Goal: Task Accomplishment & Management: Manage account settings

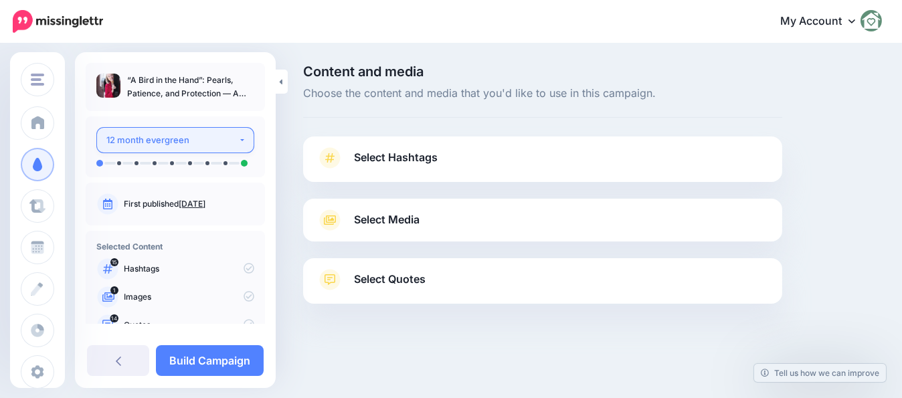
click at [112, 139] on div "12 month evergreen" at bounding box center [172, 139] width 132 height 15
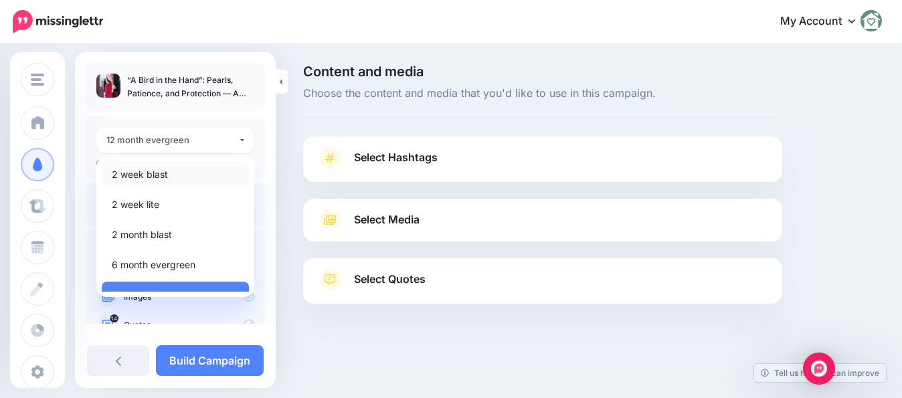
click at [116, 176] on span "2 week blast" at bounding box center [140, 175] width 56 height 16
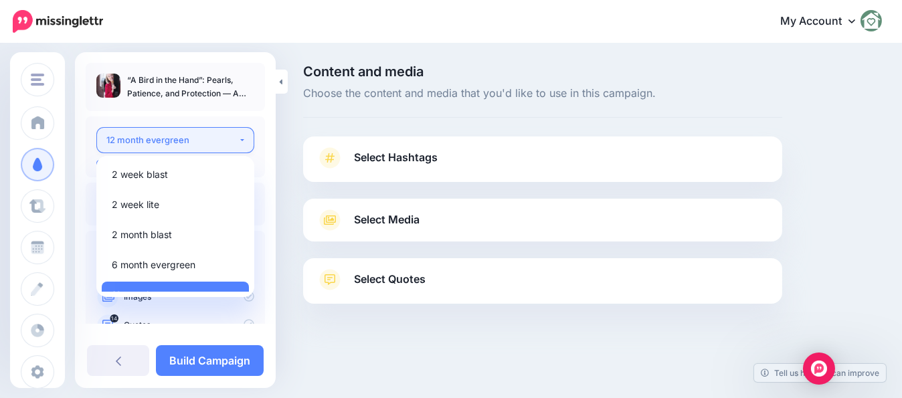
select select "******"
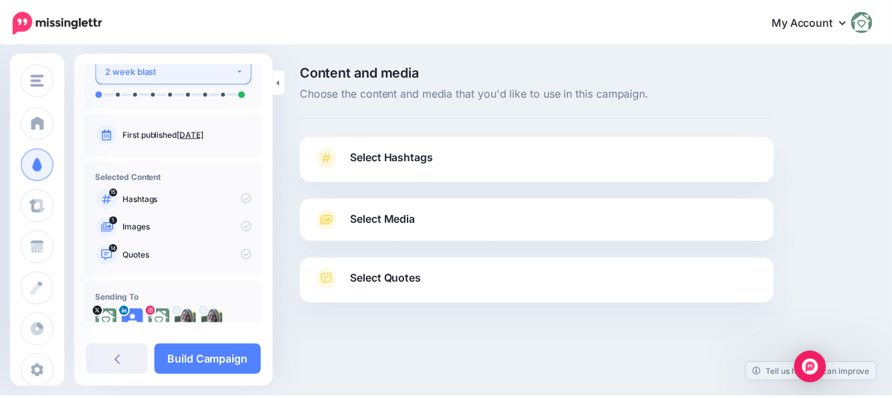
scroll to position [75, 0]
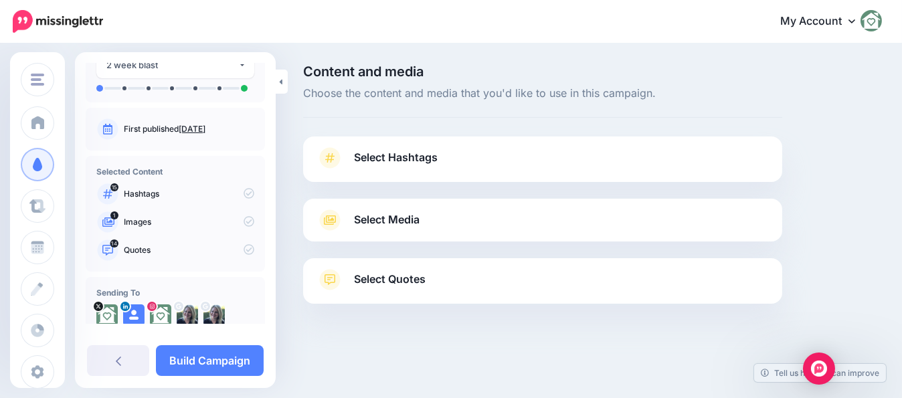
drag, startPoint x: 411, startPoint y: 153, endPoint x: 460, endPoint y: 207, distance: 72.9
click at [411, 154] on span "Select Hashtags" at bounding box center [396, 158] width 84 height 18
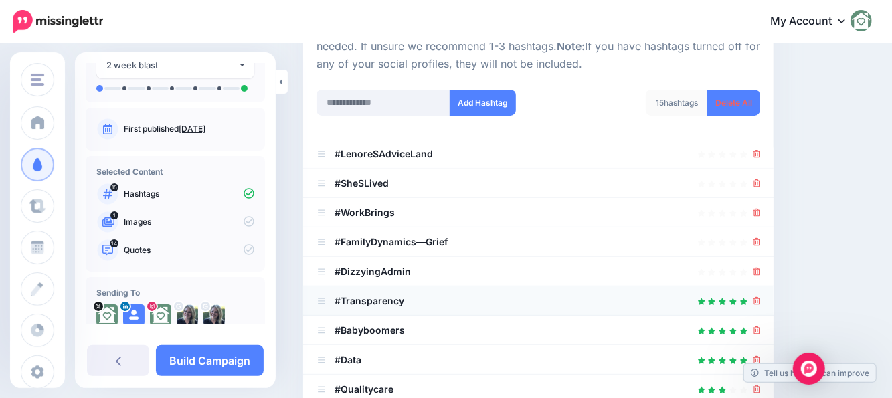
scroll to position [201, 0]
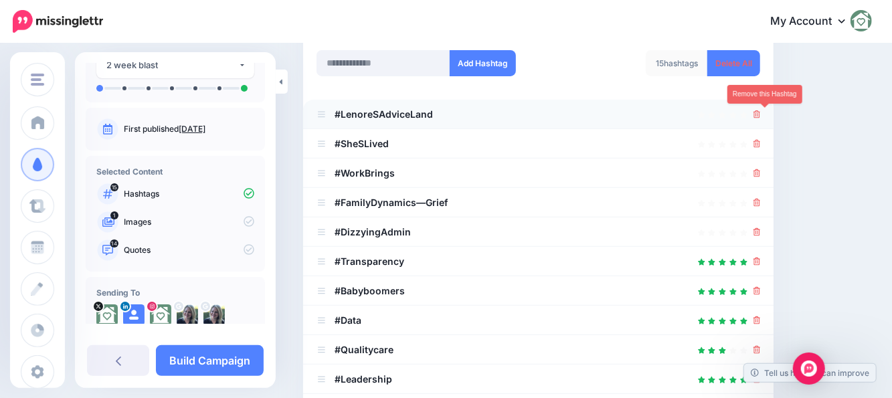
click at [761, 112] on icon at bounding box center [756, 114] width 7 height 8
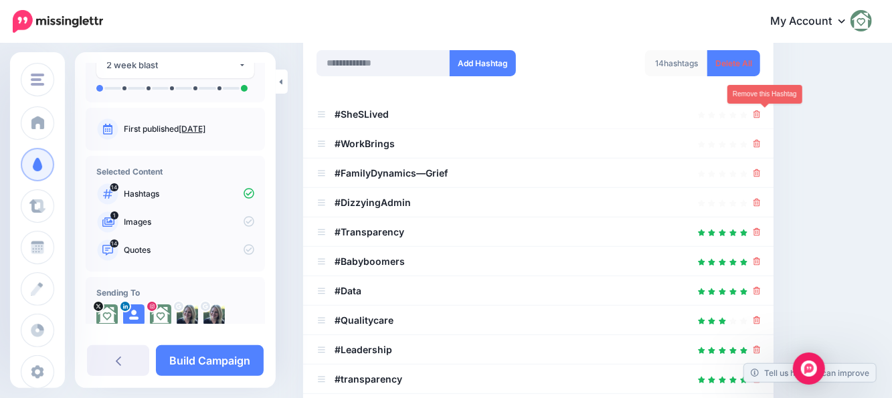
click at [761, 112] on icon at bounding box center [756, 114] width 7 height 8
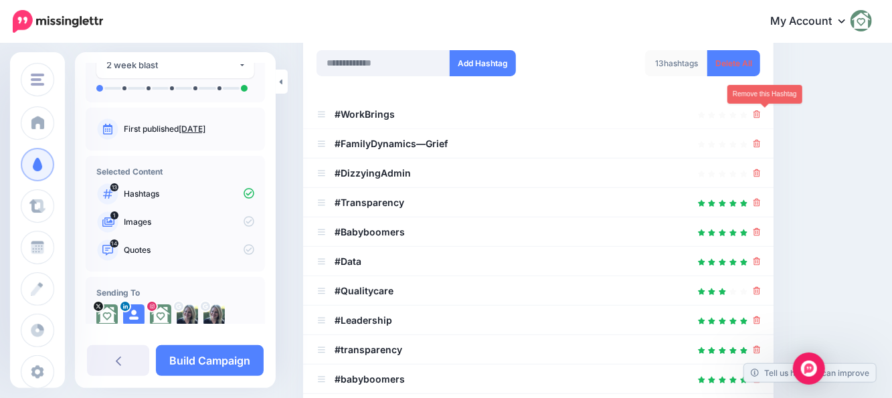
click at [761, 112] on icon at bounding box center [756, 114] width 7 height 8
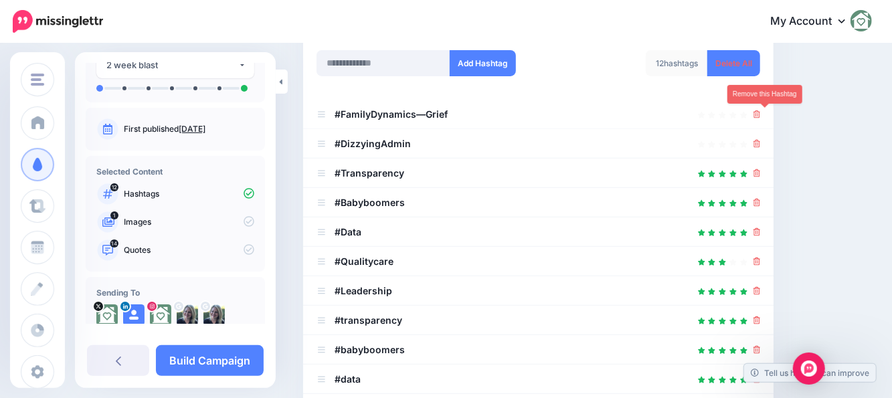
click at [761, 112] on icon at bounding box center [756, 114] width 7 height 8
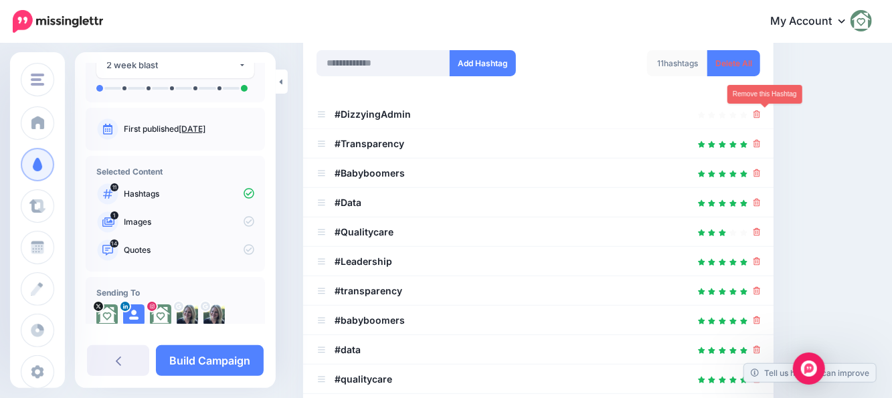
click at [761, 112] on icon at bounding box center [756, 114] width 7 height 8
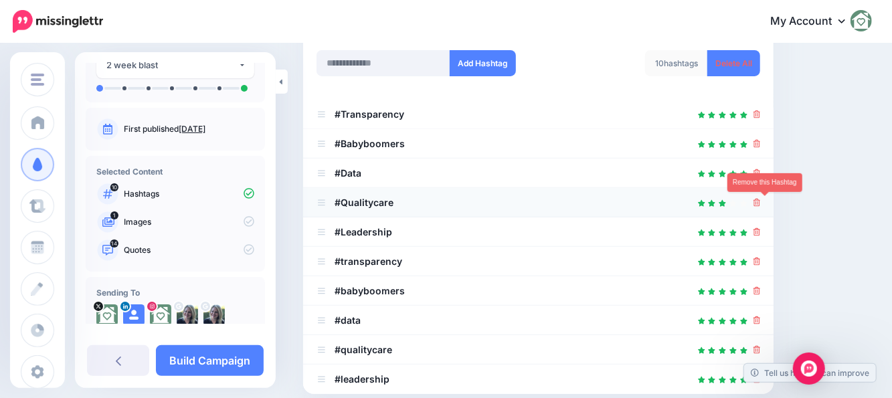
click at [761, 197] on link at bounding box center [756, 202] width 7 height 11
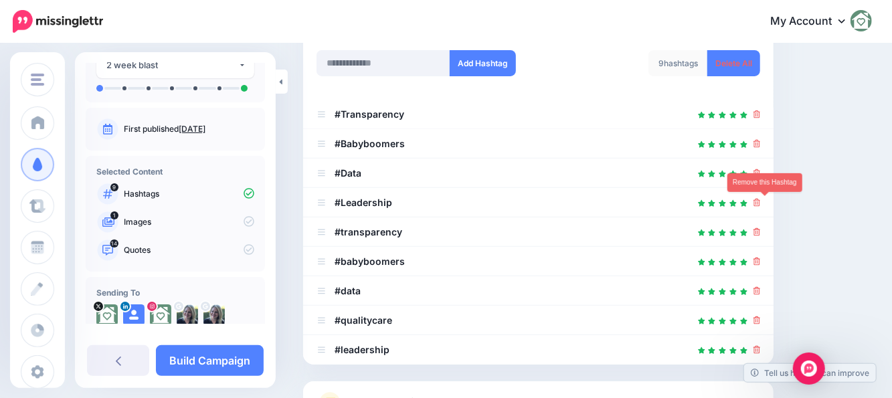
click at [761, 197] on link at bounding box center [756, 202] width 7 height 11
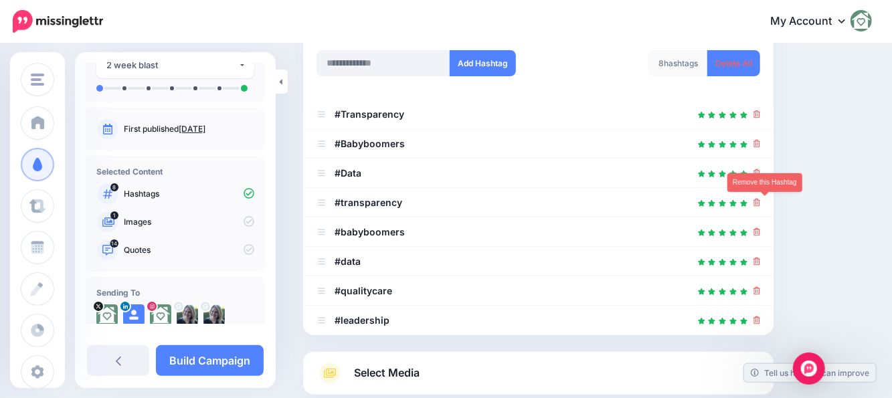
click at [761, 197] on link at bounding box center [756, 202] width 7 height 11
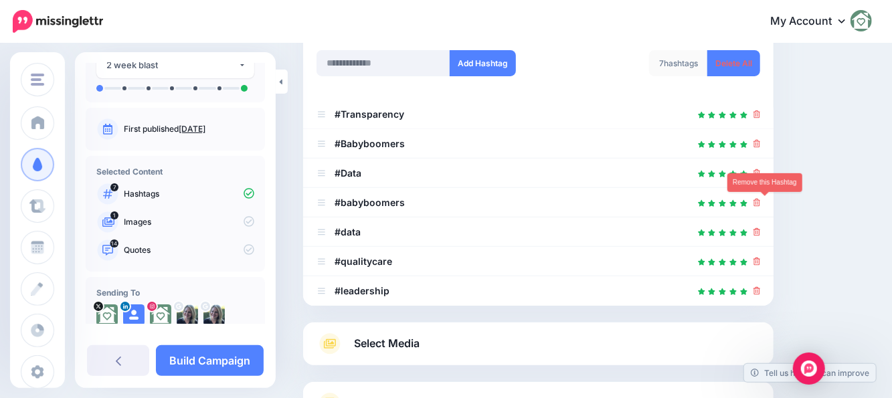
click at [761, 197] on link at bounding box center [756, 202] width 7 height 11
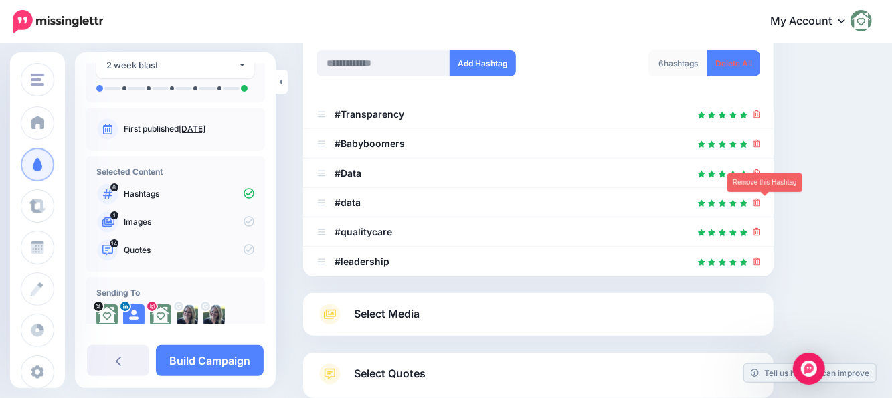
click at [761, 197] on link at bounding box center [756, 202] width 7 height 11
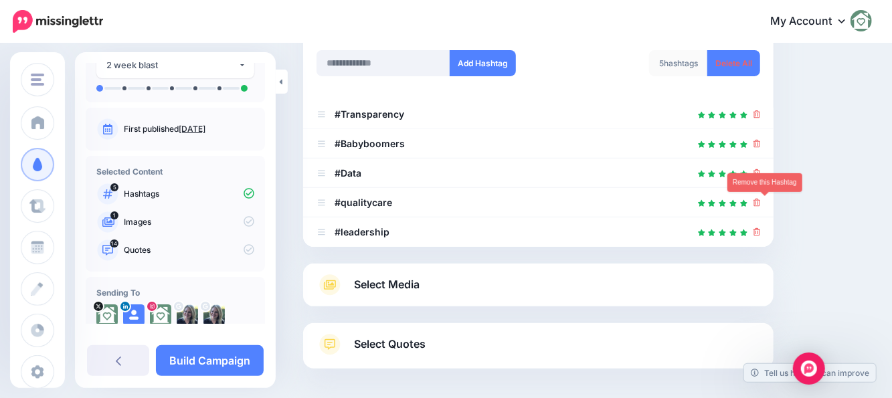
click at [761, 197] on link at bounding box center [756, 202] width 7 height 11
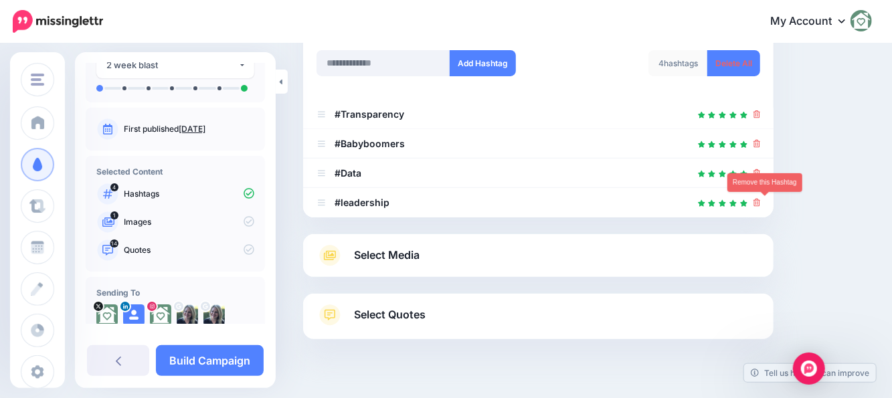
click at [761, 197] on link at bounding box center [756, 202] width 7 height 11
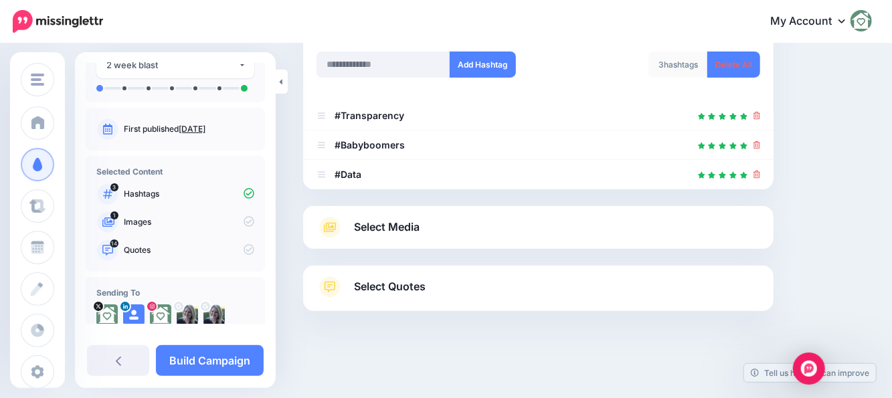
scroll to position [199, 0]
drag, startPoint x: 348, startPoint y: 52, endPoint x: 346, endPoint y: 59, distance: 7.0
click at [347, 55] on input "text" at bounding box center [383, 65] width 134 height 26
type input "********"
click at [484, 68] on button "Add Hashtag" at bounding box center [483, 65] width 66 height 26
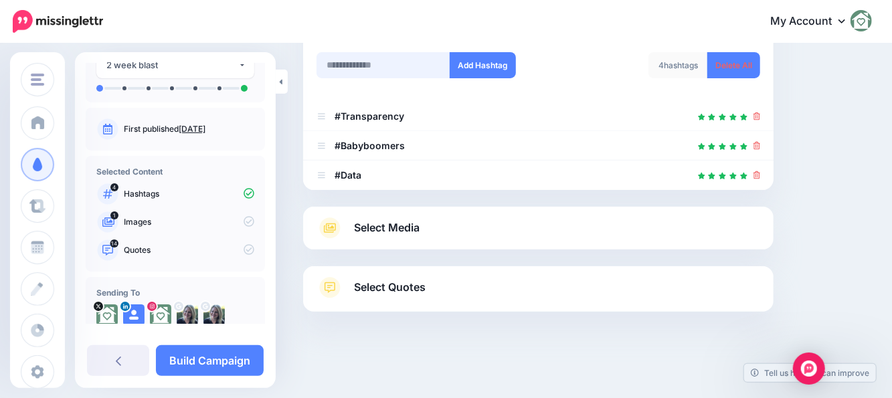
click at [348, 62] on input "text" at bounding box center [383, 65] width 134 height 26
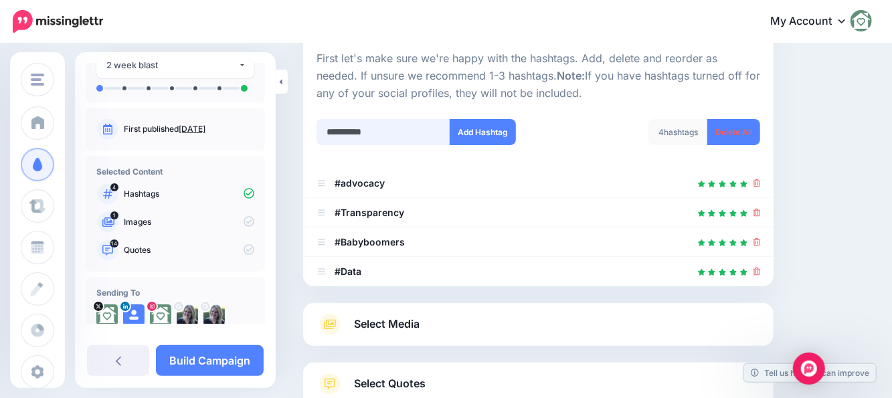
scroll to position [94, 0]
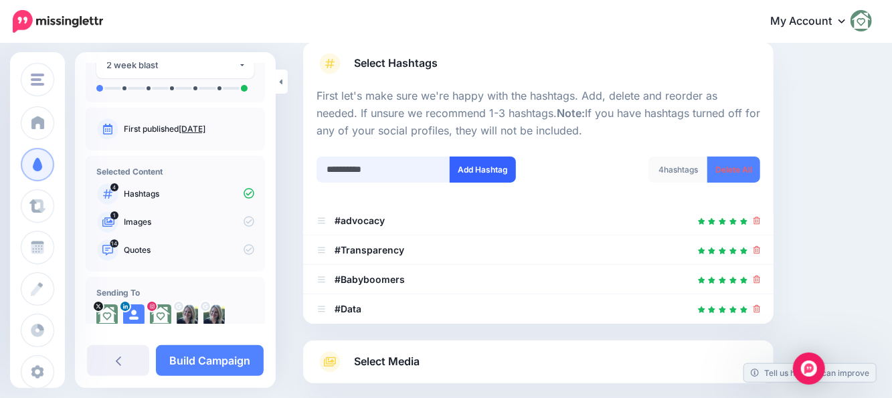
type input "**********"
click at [482, 173] on button "Add Hashtag" at bounding box center [483, 170] width 66 height 26
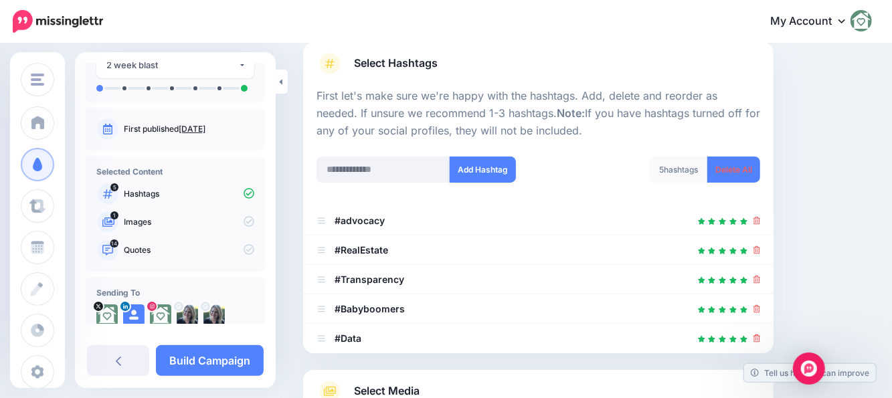
scroll to position [258, 0]
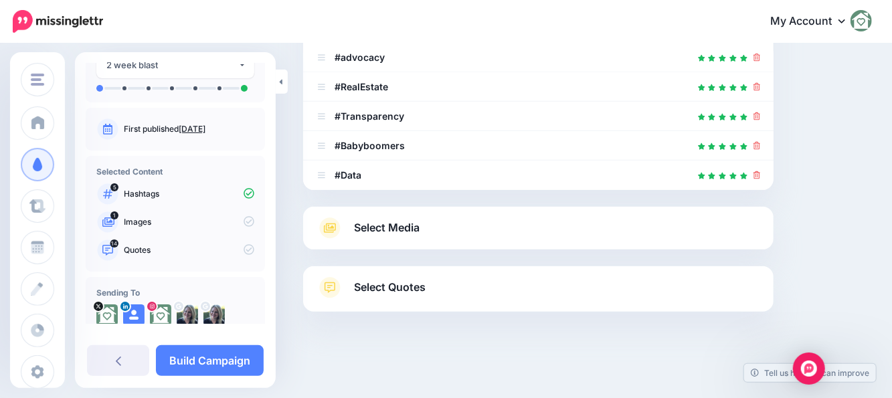
click at [468, 224] on link "Select Media" at bounding box center [538, 227] width 444 height 21
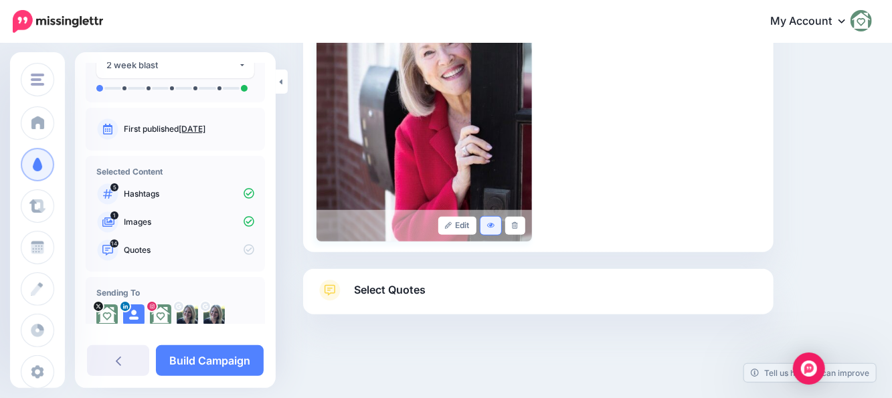
scroll to position [341, 0]
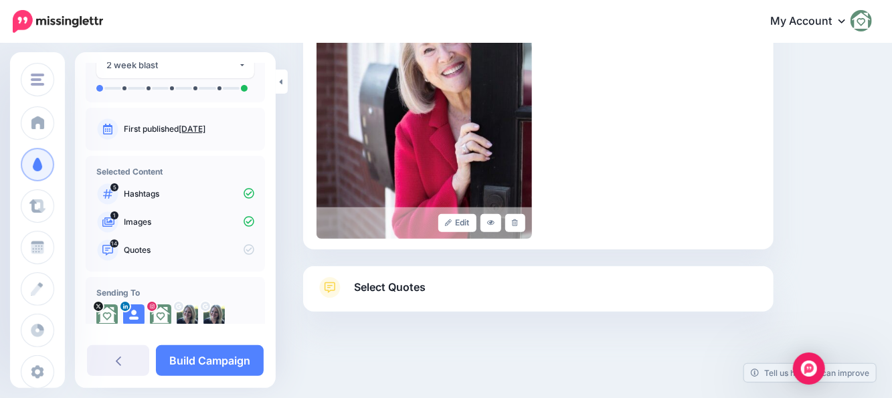
click at [450, 298] on link "Select Quotes" at bounding box center [538, 294] width 444 height 35
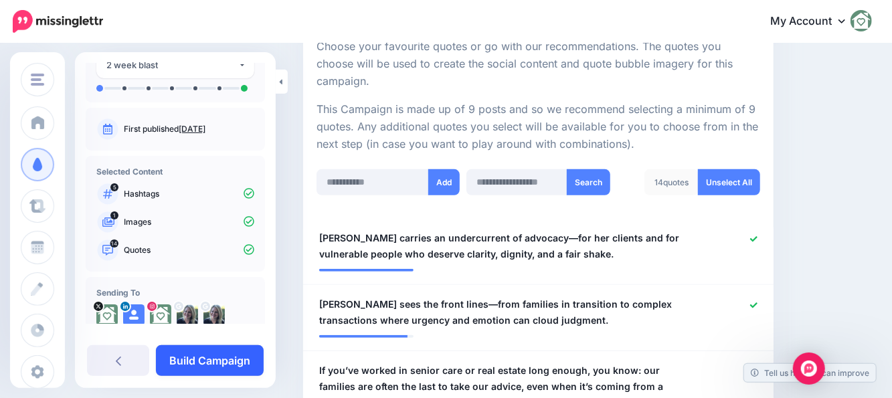
scroll to position [268, 0]
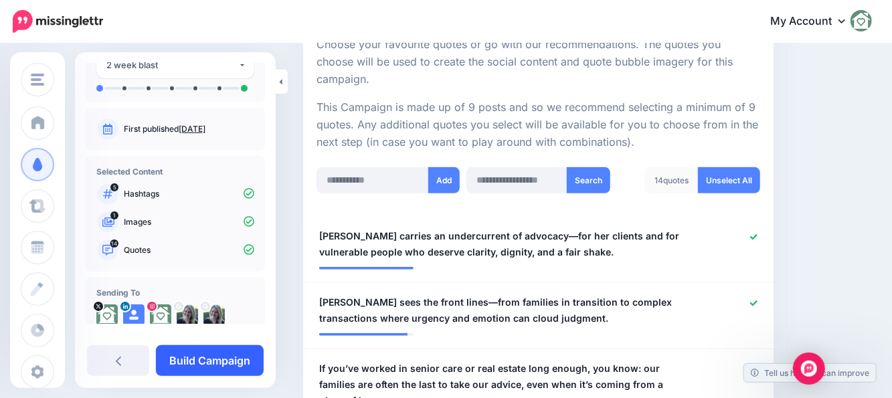
click at [203, 360] on link "Build Campaign" at bounding box center [210, 360] width 108 height 31
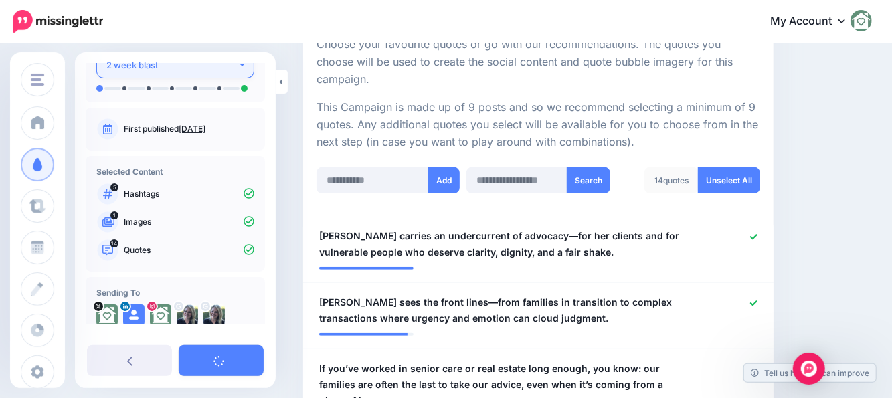
scroll to position [0, 0]
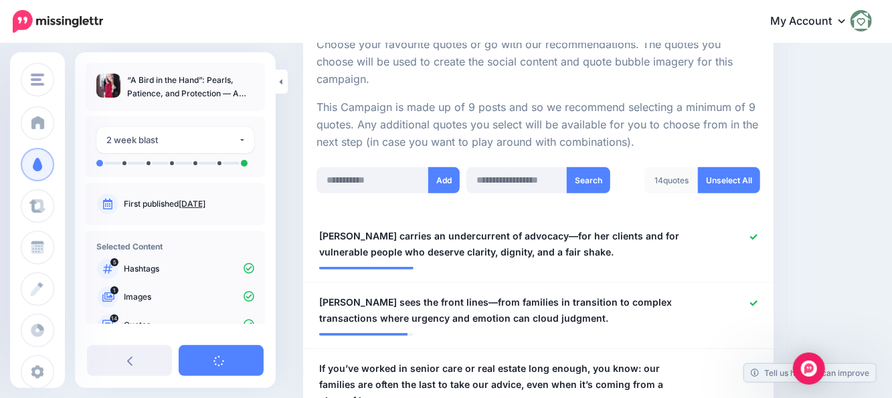
click at [198, 157] on div at bounding box center [175, 156] width 158 height 7
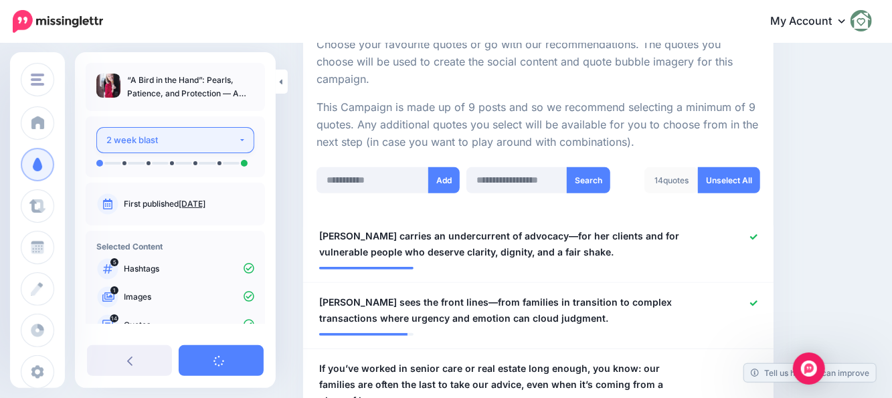
click at [195, 139] on div "2 week blast" at bounding box center [172, 139] width 132 height 15
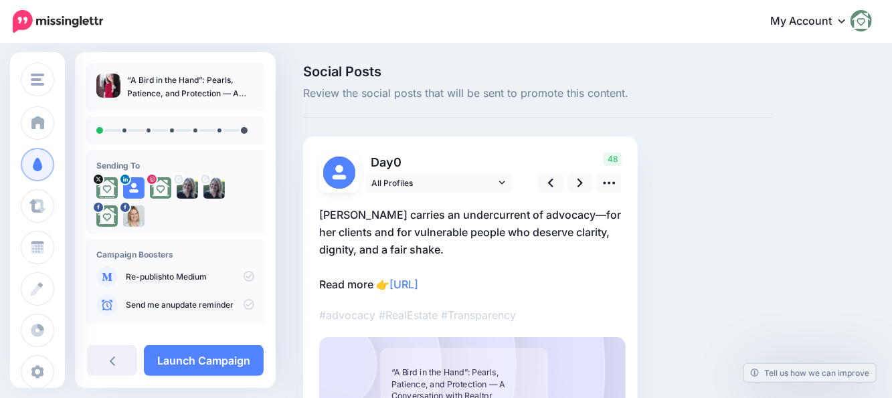
click at [168, 134] on div at bounding box center [175, 130] width 179 height 28
click at [119, 362] on link at bounding box center [112, 360] width 50 height 31
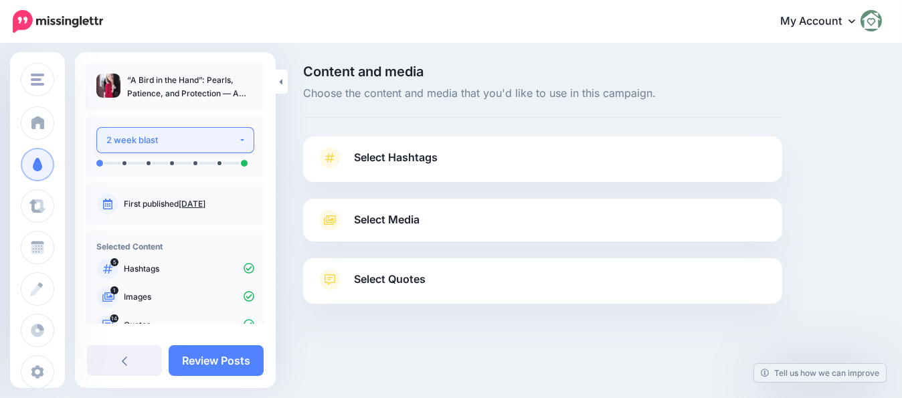
click at [206, 137] on div "2 week blast" at bounding box center [172, 139] width 132 height 15
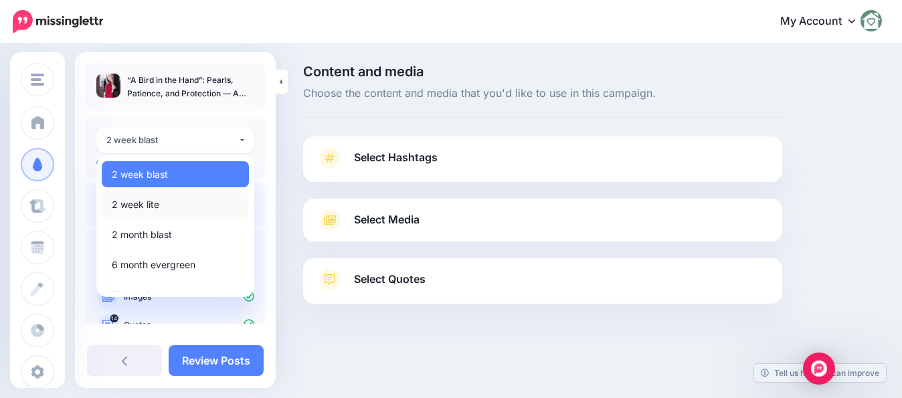
click at [161, 201] on link "2 week lite" at bounding box center [175, 204] width 147 height 26
select select "******"
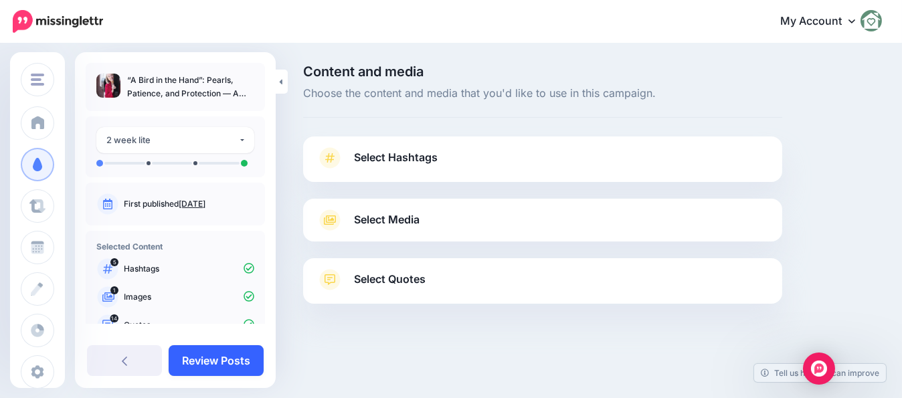
click at [215, 360] on link "Review Posts" at bounding box center [216, 360] width 95 height 31
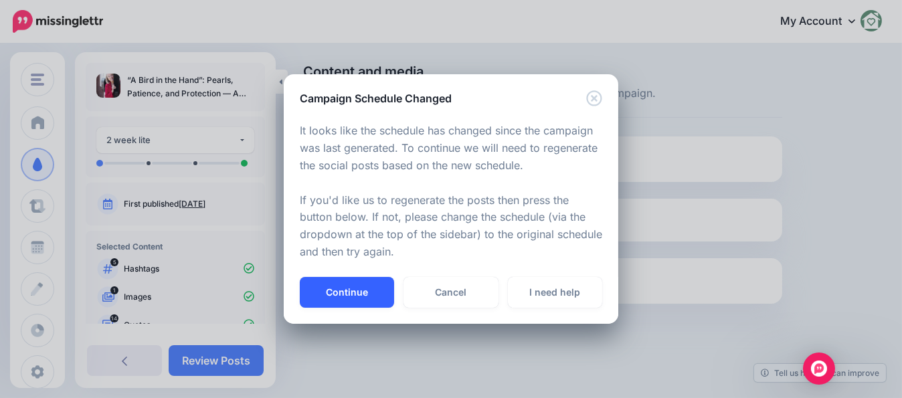
click at [379, 290] on button "Continue" at bounding box center [347, 292] width 94 height 31
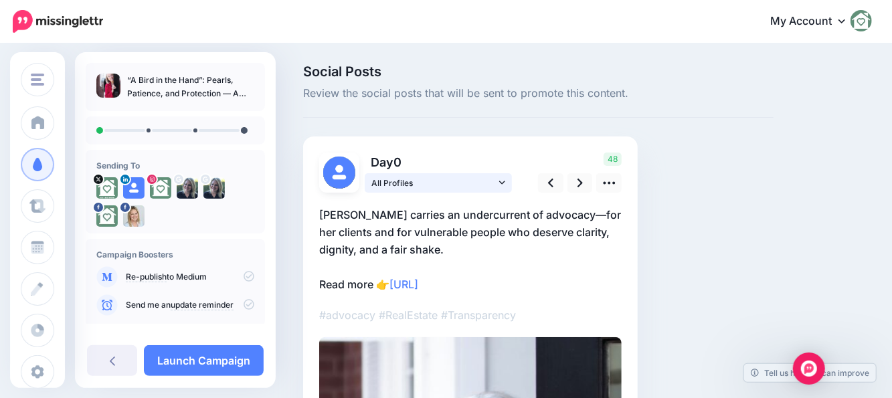
click at [452, 183] on span "All Profiles" at bounding box center [433, 183] width 124 height 14
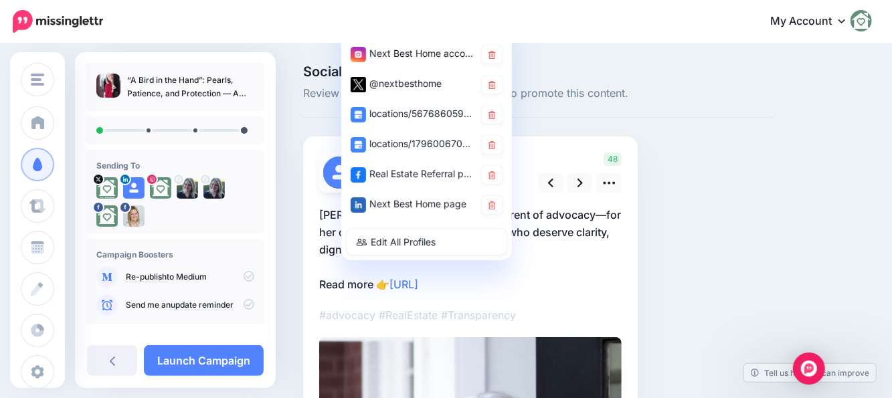
click at [565, 280] on p "[PERSON_NAME] carries an undercurrent of advocacy—for her clients and for vulne…" at bounding box center [470, 249] width 302 height 87
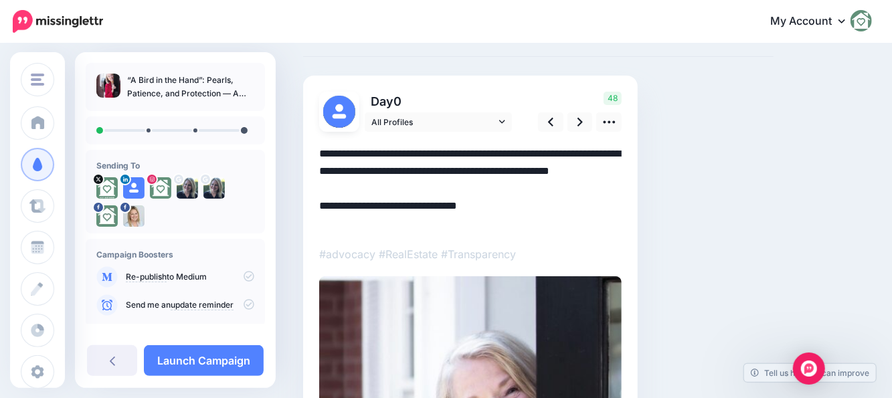
scroll to position [67, 0]
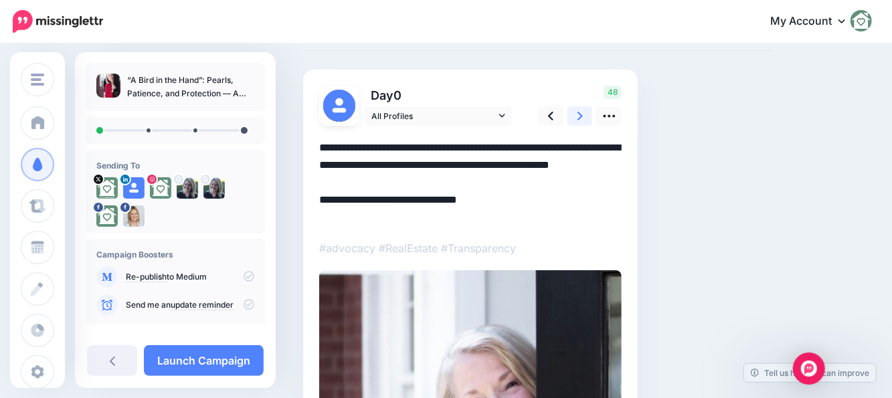
click at [578, 119] on icon at bounding box center [579, 116] width 5 height 9
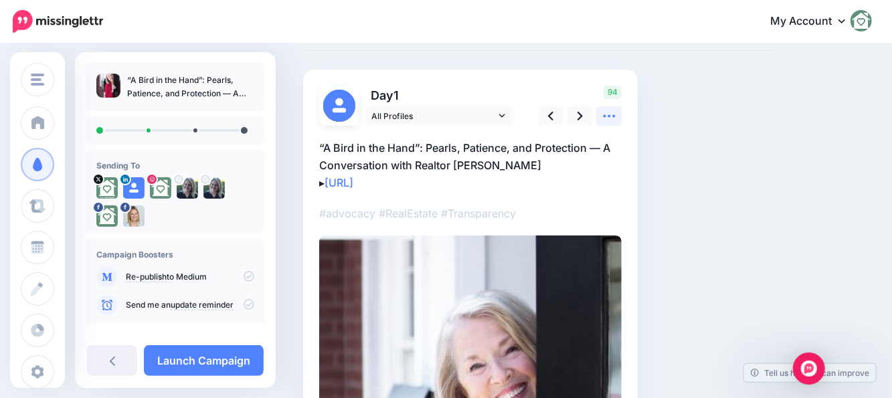
click at [614, 118] on icon at bounding box center [609, 116] width 14 height 14
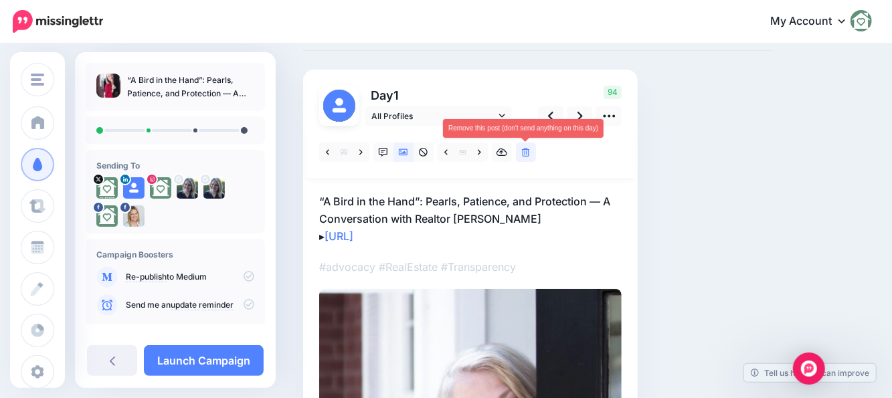
click at [528, 157] on link at bounding box center [526, 151] width 20 height 19
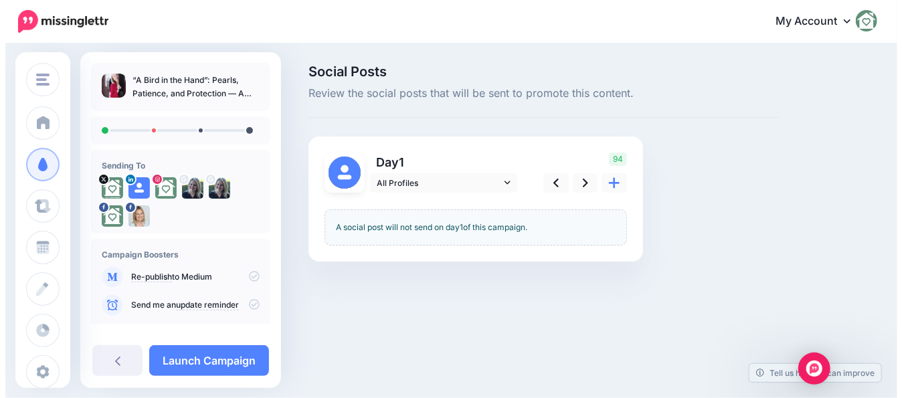
scroll to position [0, 0]
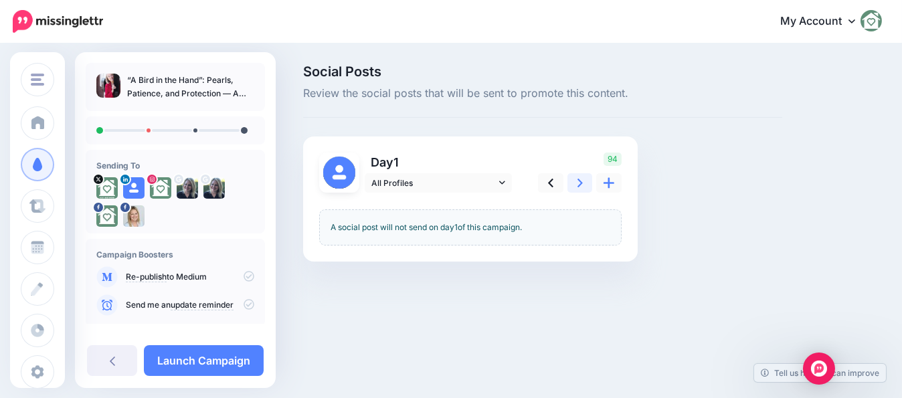
click at [581, 177] on icon at bounding box center [579, 183] width 5 height 14
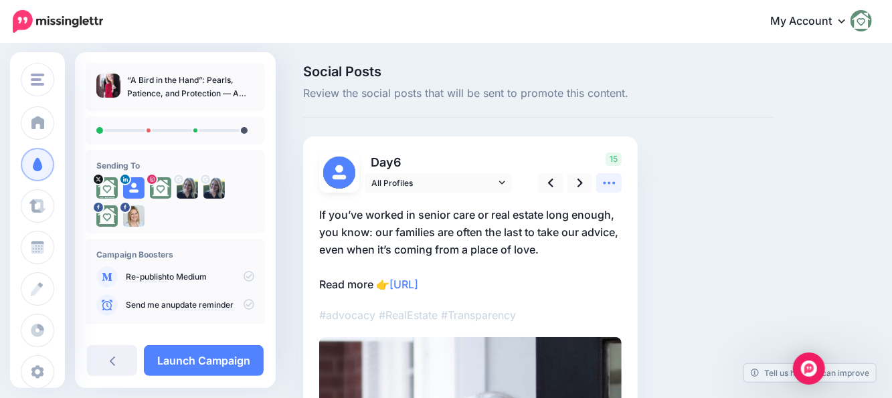
click at [605, 182] on icon at bounding box center [609, 183] width 14 height 14
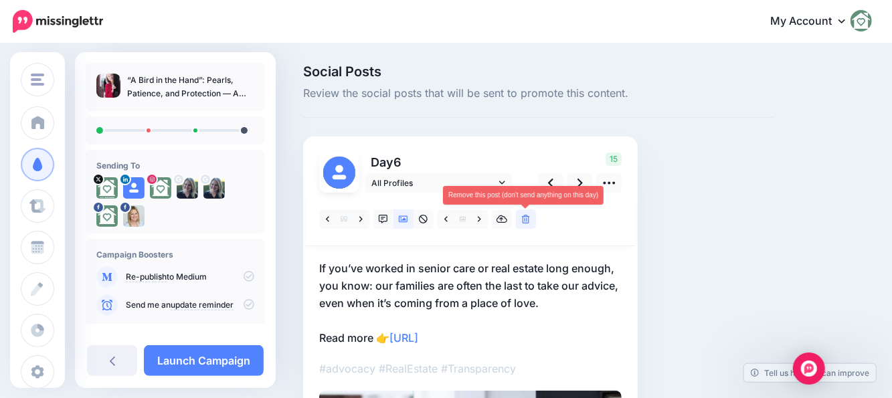
click at [530, 218] on link at bounding box center [526, 218] width 20 height 19
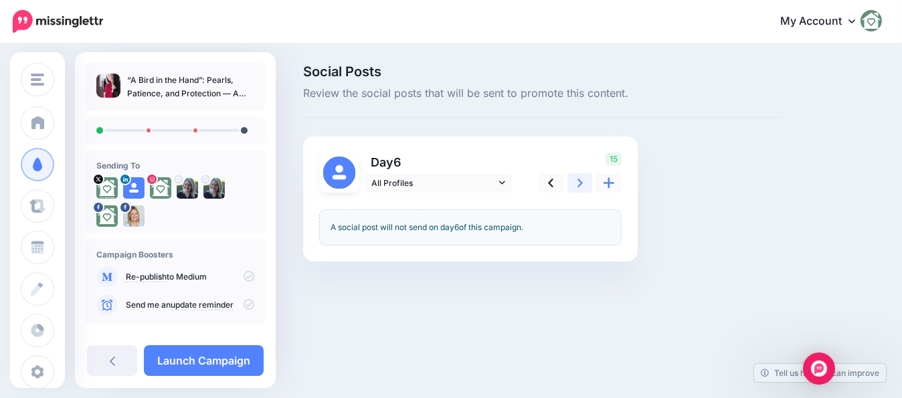
click at [581, 182] on icon at bounding box center [579, 183] width 5 height 9
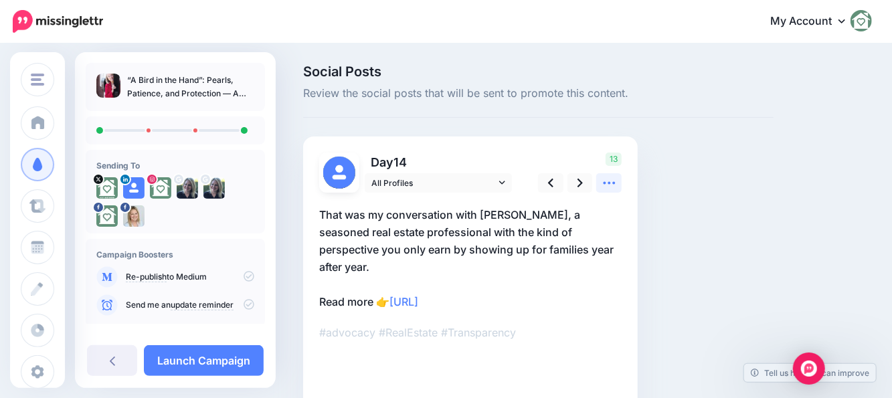
click at [603, 181] on icon at bounding box center [609, 183] width 14 height 14
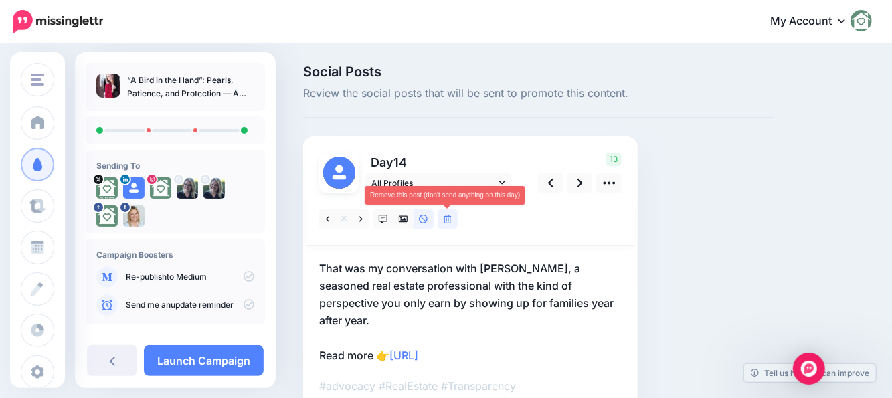
click at [452, 222] on link at bounding box center [448, 218] width 20 height 19
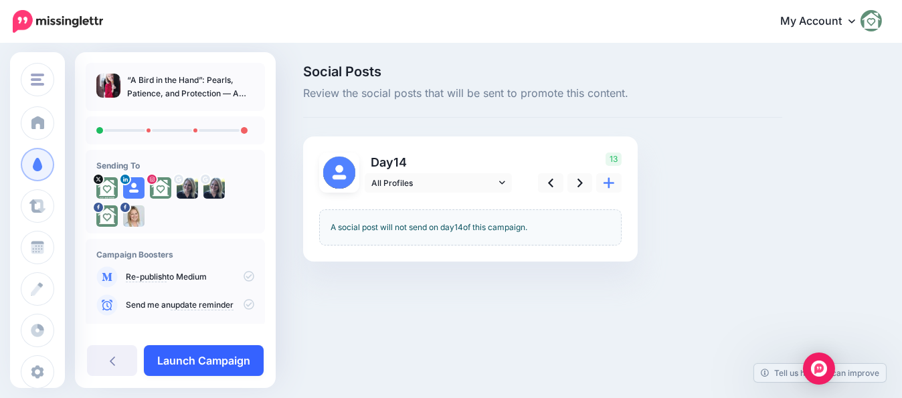
click at [217, 367] on link "Launch Campaign" at bounding box center [204, 360] width 120 height 31
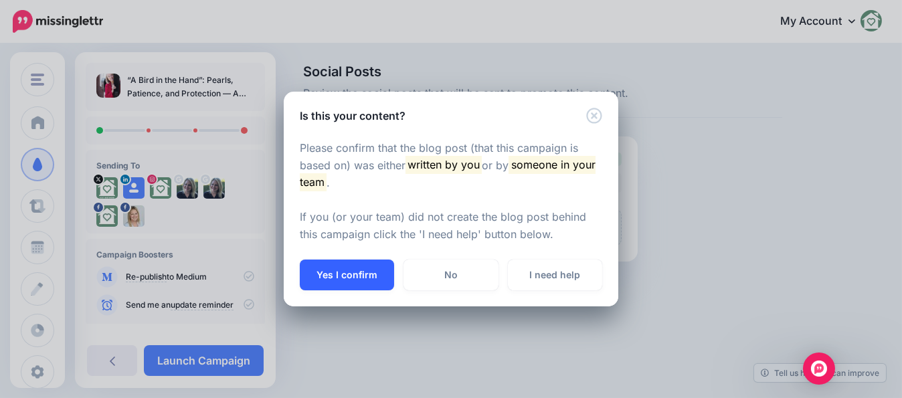
click at [371, 284] on button "Yes I confirm" at bounding box center [347, 275] width 94 height 31
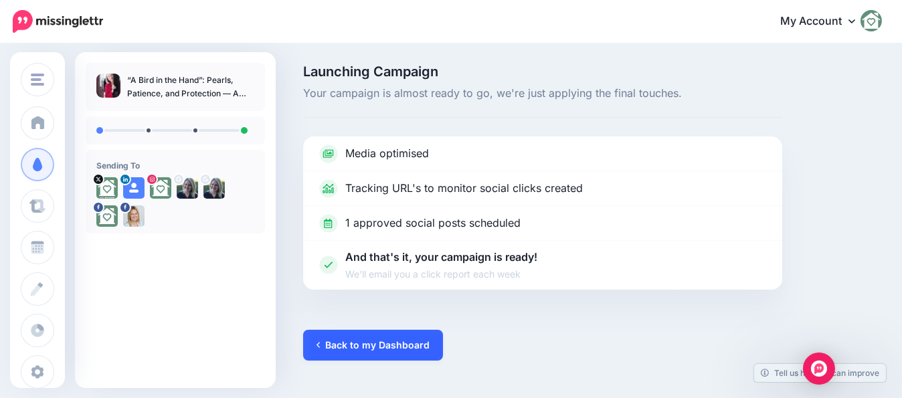
click at [343, 347] on link "Back to my Dashboard" at bounding box center [373, 345] width 140 height 31
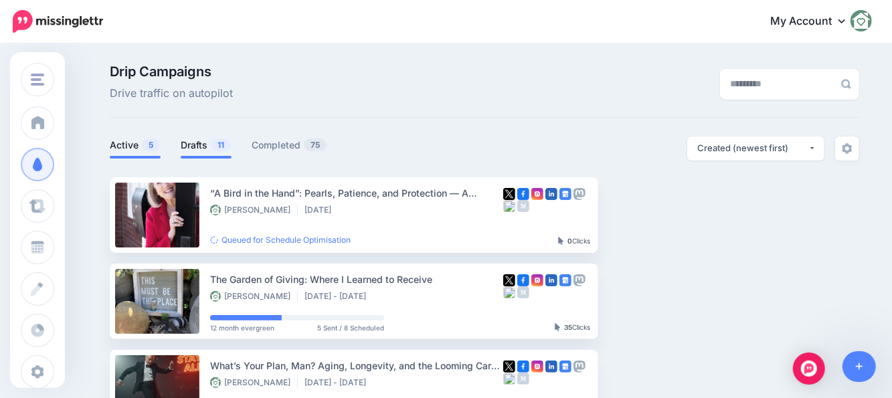
click at [205, 144] on link "Drafts 11" at bounding box center [206, 145] width 51 height 16
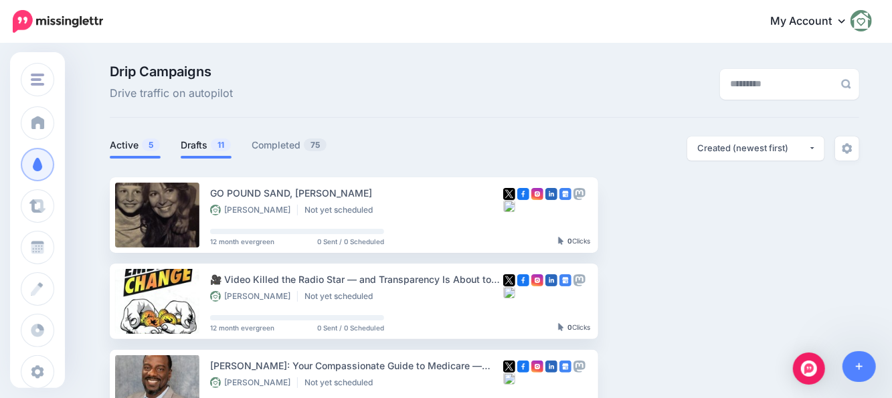
click at [125, 154] on li "Active 5" at bounding box center [135, 147] width 51 height 22
click at [136, 147] on link "Active 5" at bounding box center [135, 145] width 51 height 16
